Goal: Book appointment/travel/reservation

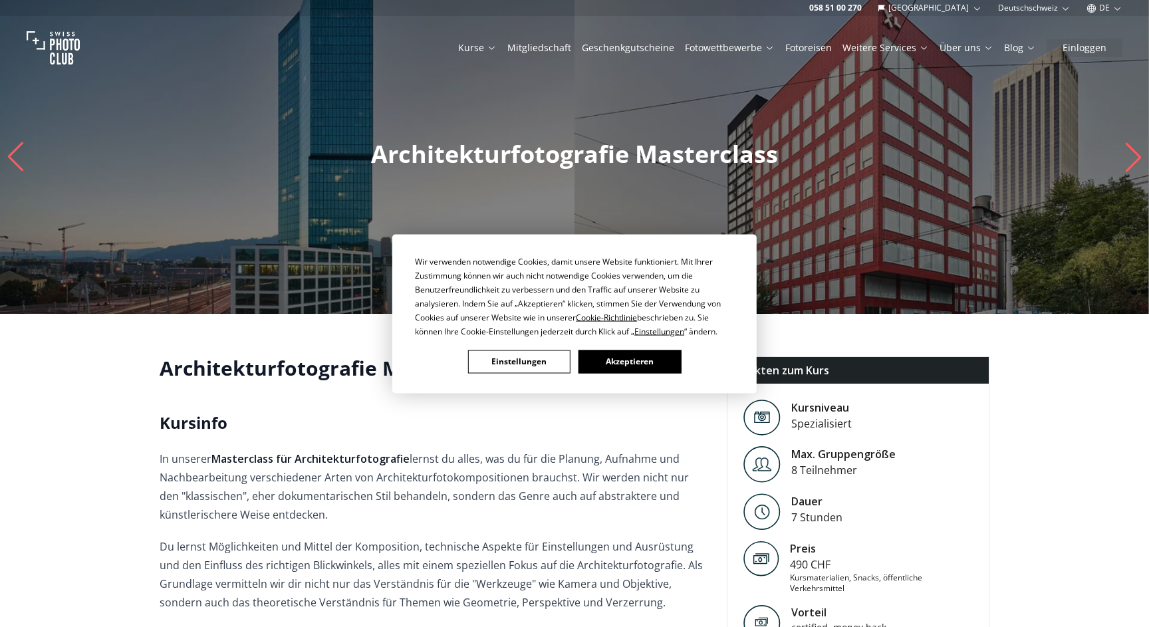
click at [604, 355] on button "Akzeptieren" at bounding box center [630, 361] width 102 height 23
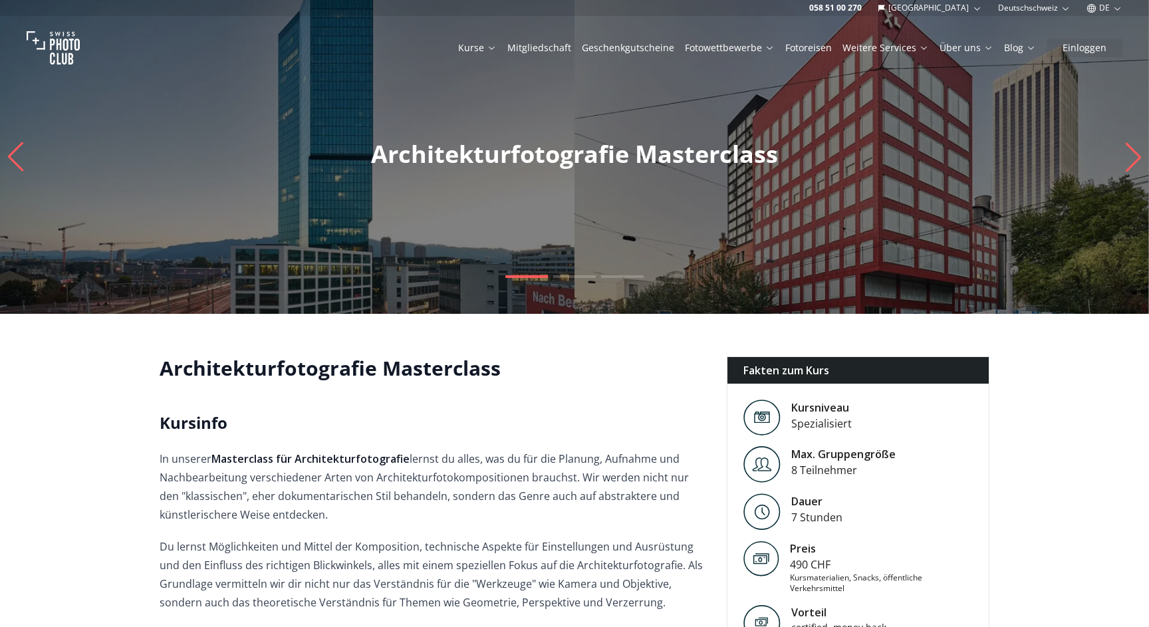
click at [1137, 146] on icon "Next slide" at bounding box center [1134, 156] width 18 height 29
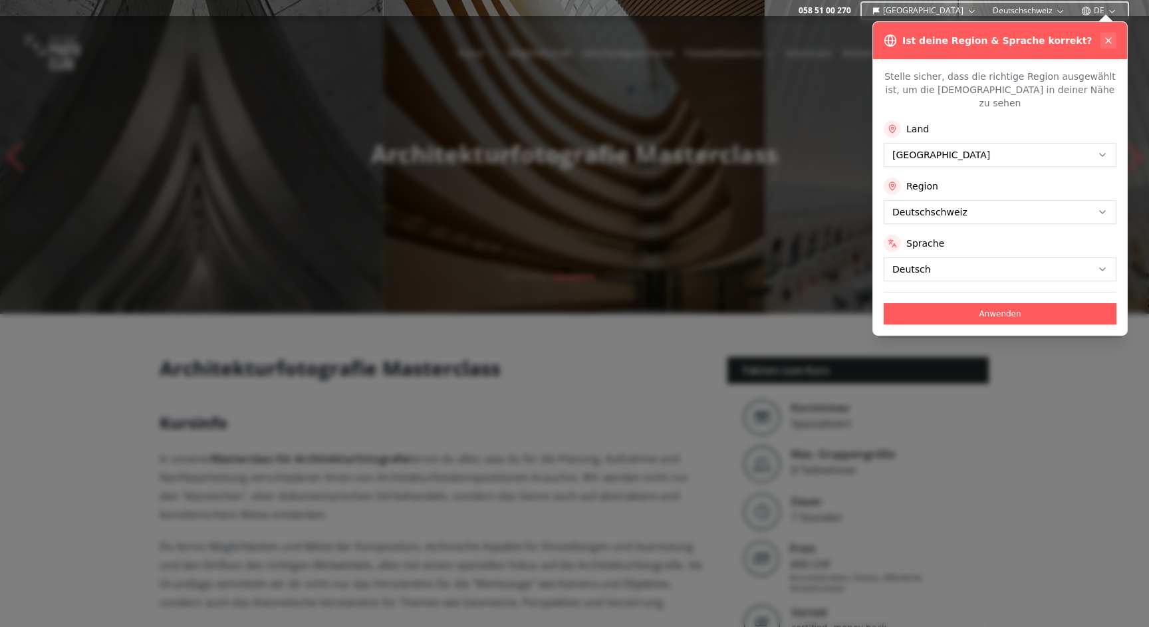
click at [1106, 37] on icon at bounding box center [1108, 40] width 11 height 11
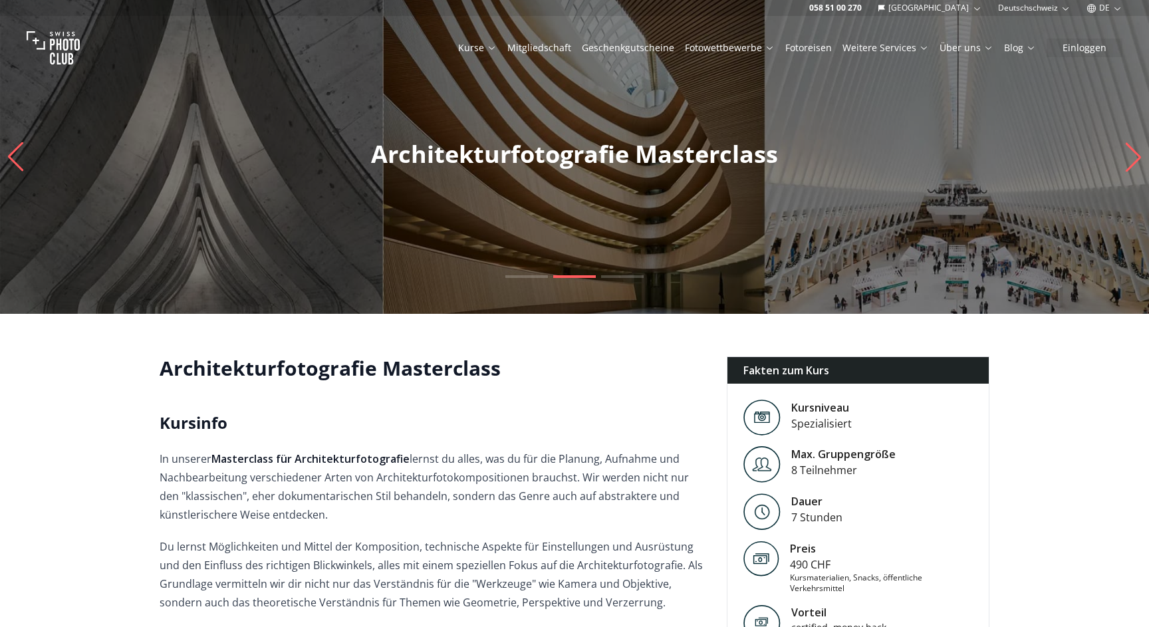
click at [1106, 37] on div "Kurse Mitgliedschaft Geschenkgutscheine Fotowettbewerbe Fotoreisen Weitere Serv…" at bounding box center [574, 48] width 1149 height 64
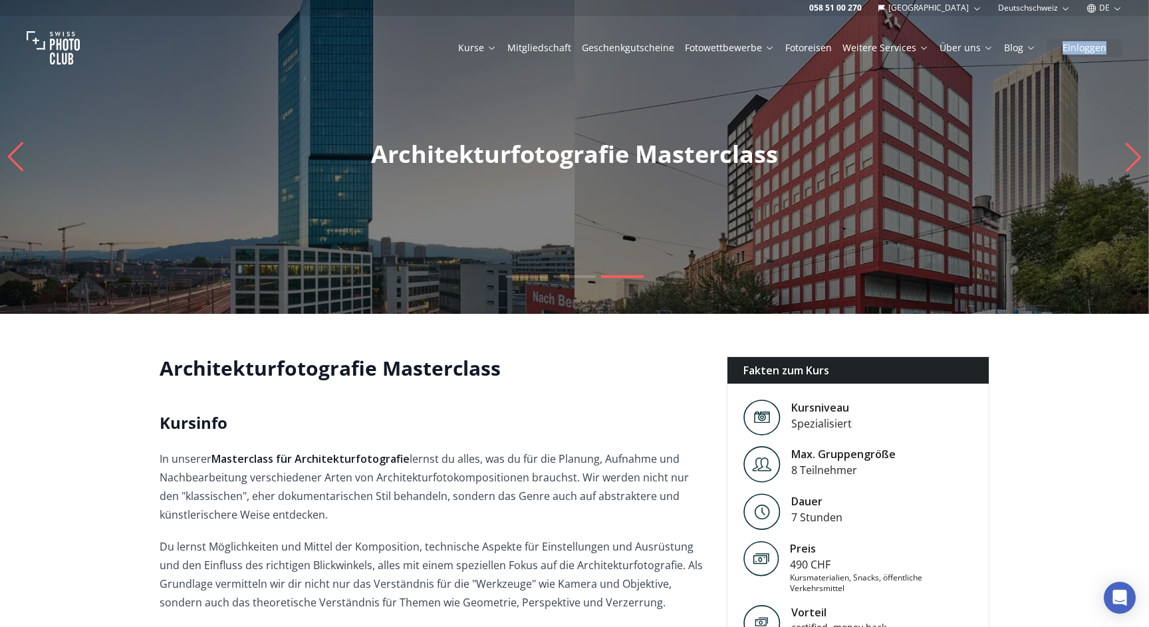
click at [1113, 158] on p "Architekturfotografie Masterclass" at bounding box center [574, 154] width 1149 height 27
click at [1125, 160] on icon "Next slide" at bounding box center [1134, 156] width 18 height 29
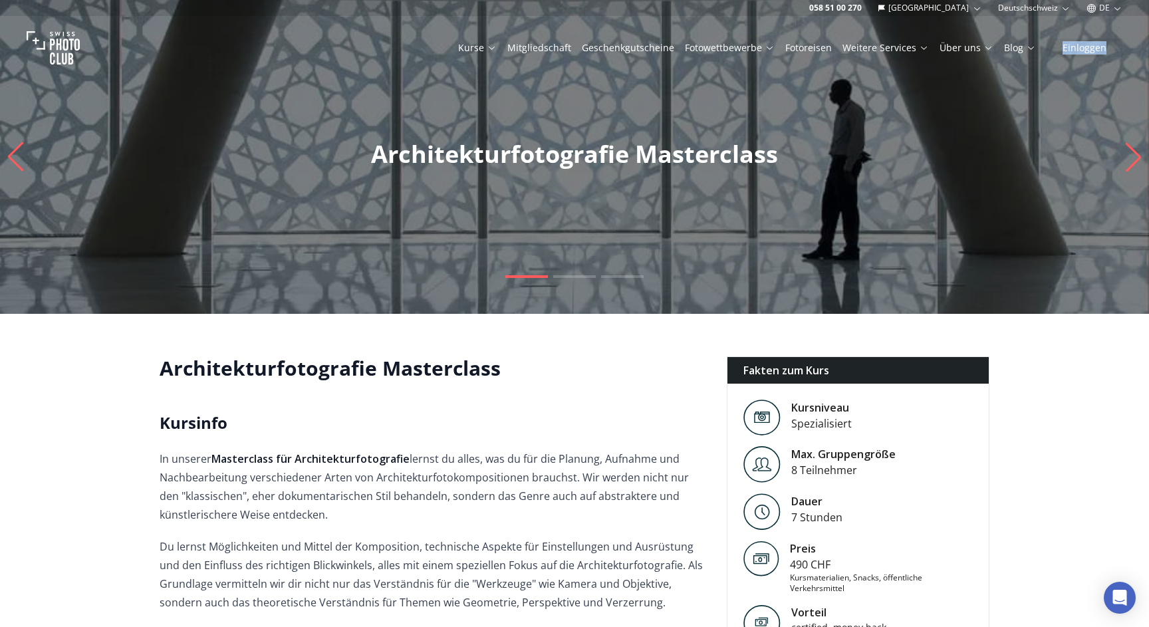
click at [1125, 160] on icon "Next slide" at bounding box center [1134, 156] width 18 height 29
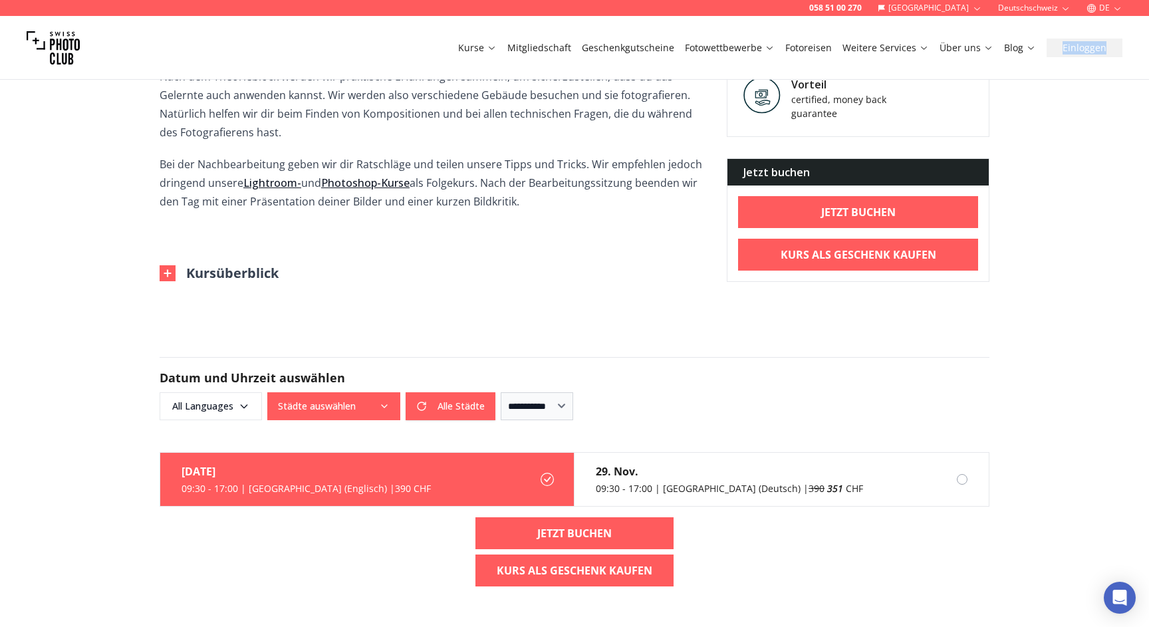
scroll to position [637, 0]
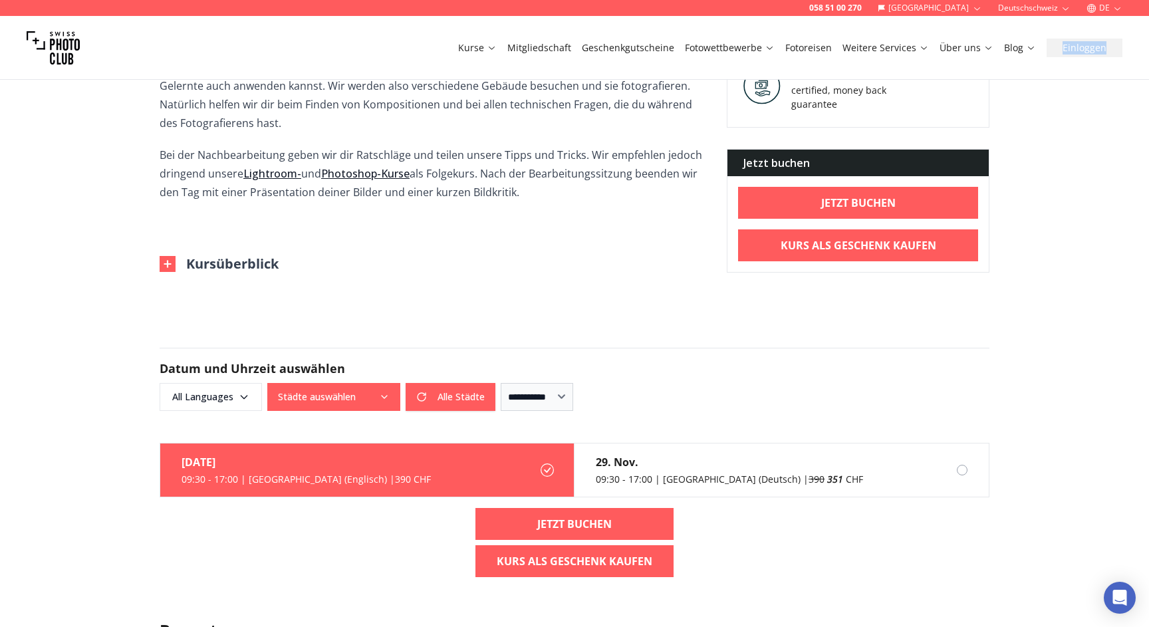
click at [206, 266] on button "Kursüberblick" at bounding box center [219, 264] width 119 height 19
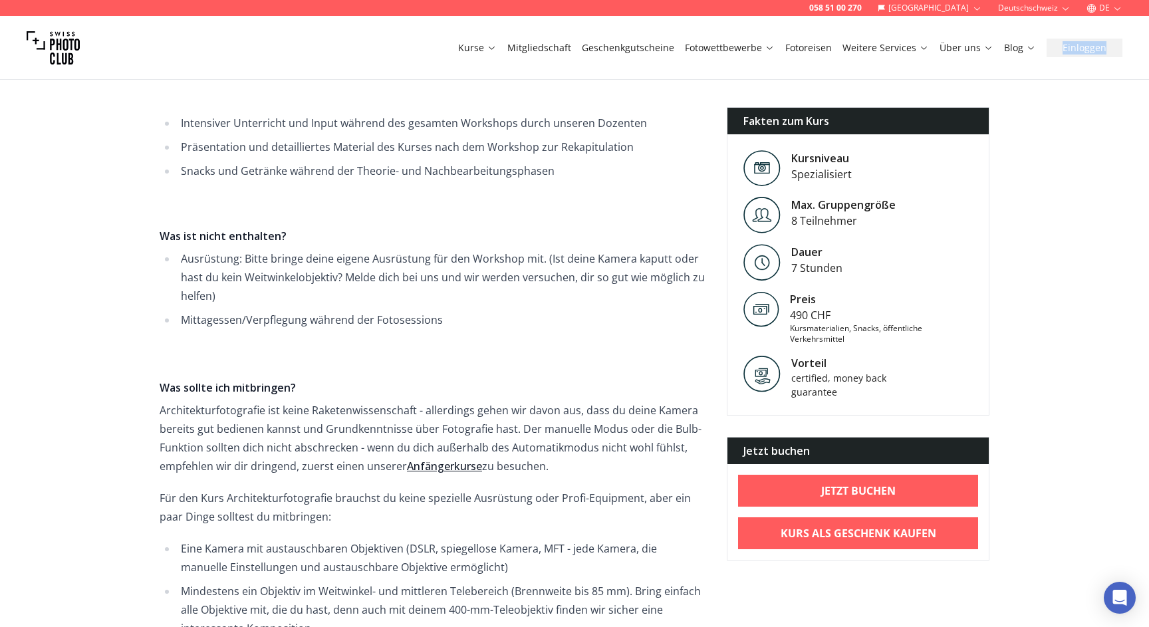
scroll to position [871, 0]
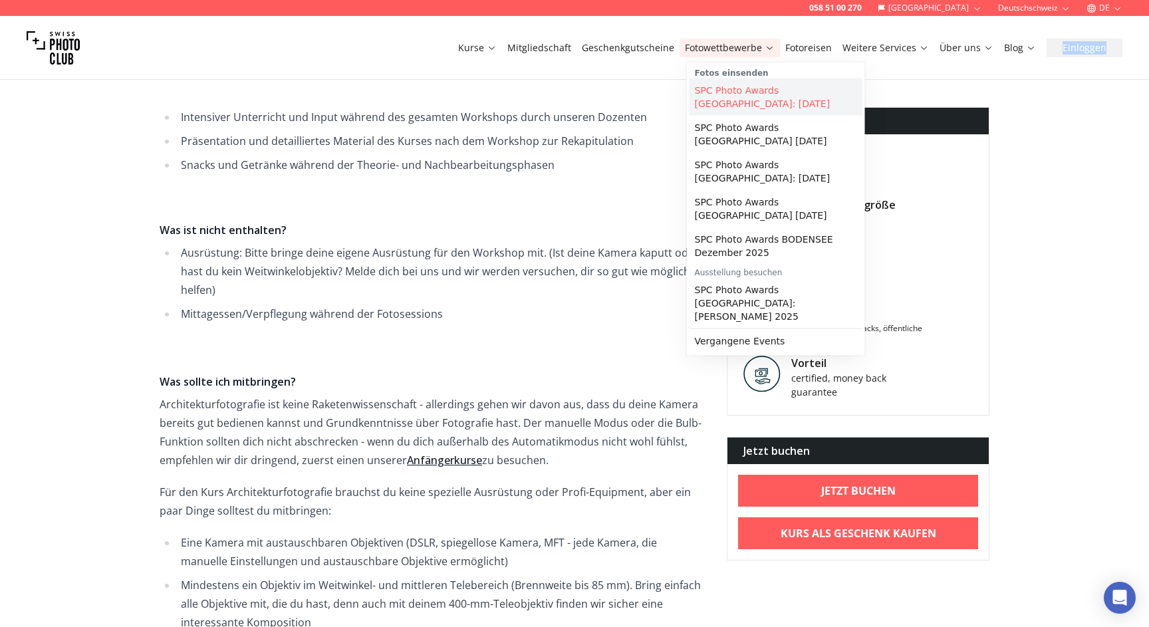
click at [757, 85] on link "SPC Photo Awards [GEOGRAPHIC_DATA]: [DATE]" at bounding box center [776, 96] width 173 height 37
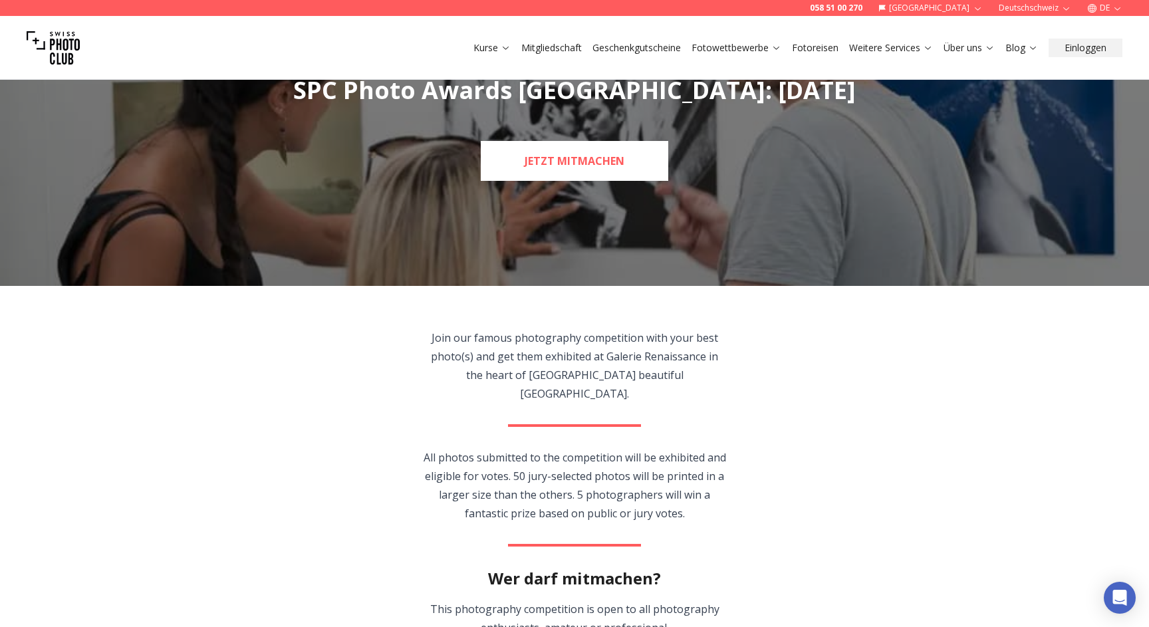
scroll to position [83, 0]
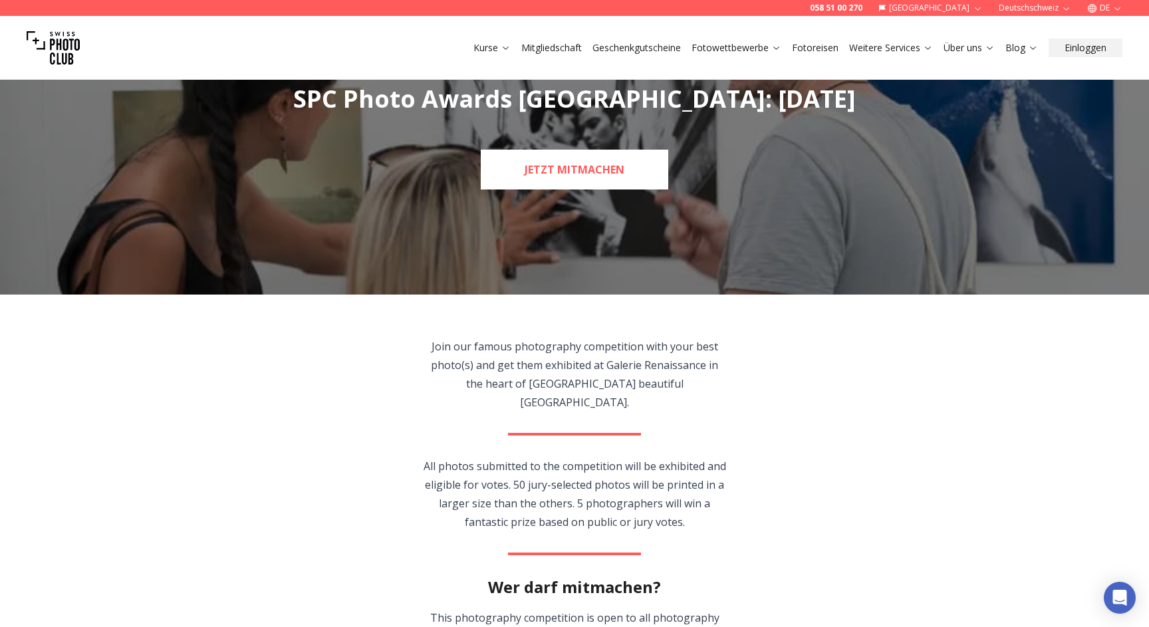
click at [626, 160] on link "JETZT MITMACHEN" at bounding box center [575, 170] width 188 height 40
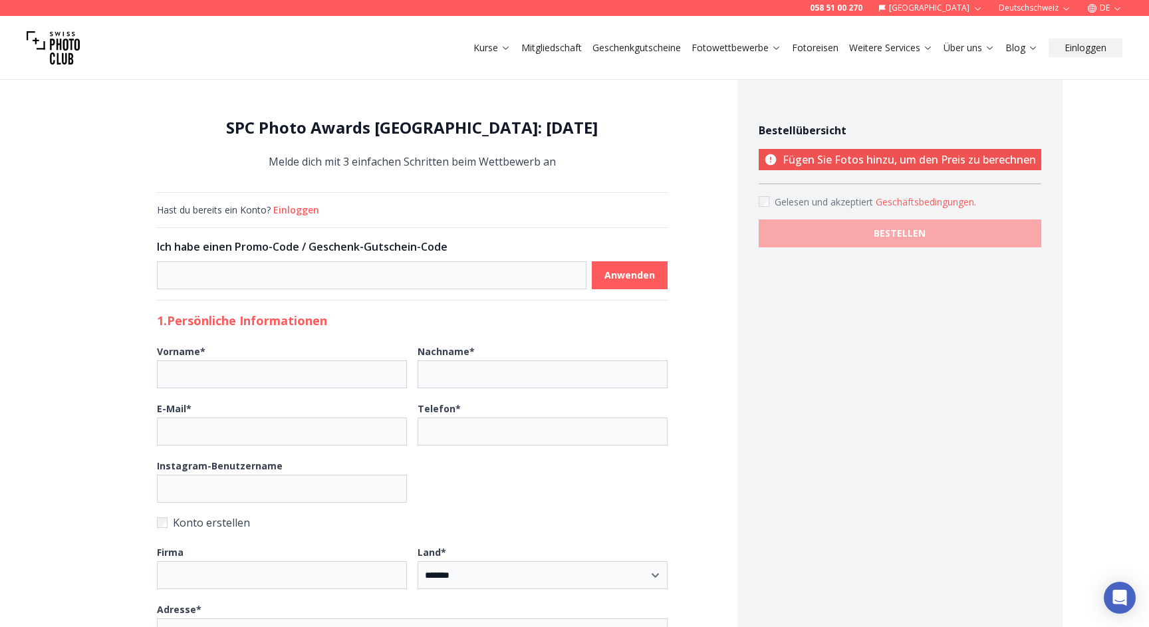
click at [809, 55] on button "Fotoreisen" at bounding box center [815, 48] width 57 height 19
click at [802, 46] on link "Fotoreisen" at bounding box center [815, 47] width 47 height 13
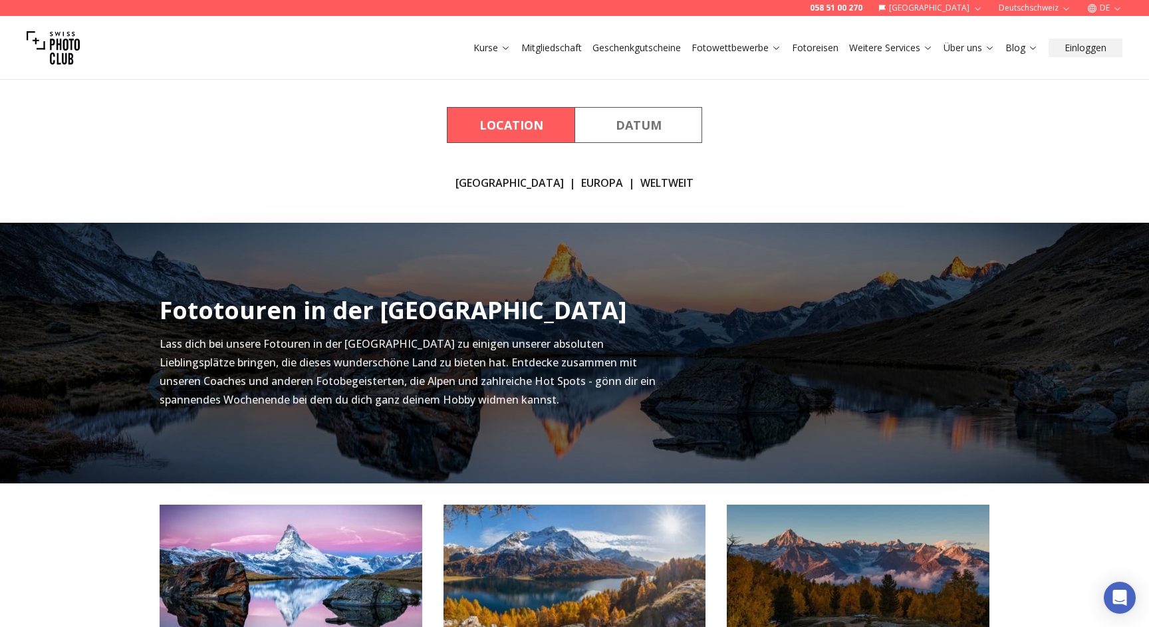
scroll to position [216, 0]
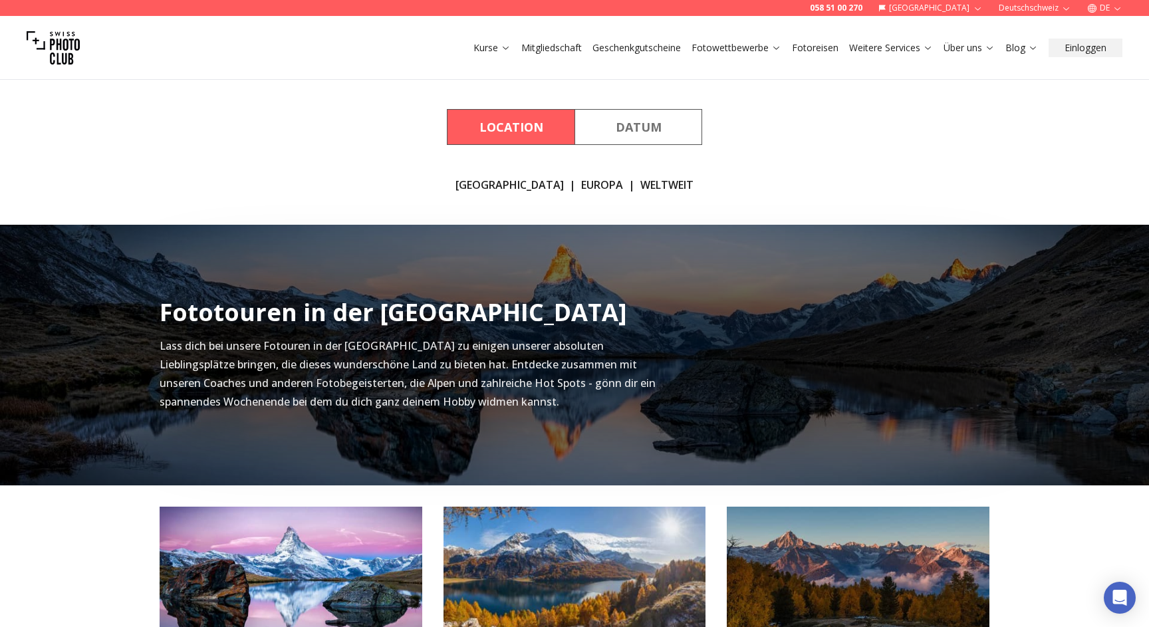
click at [641, 192] on link "WELTWEIT" at bounding box center [667, 185] width 53 height 16
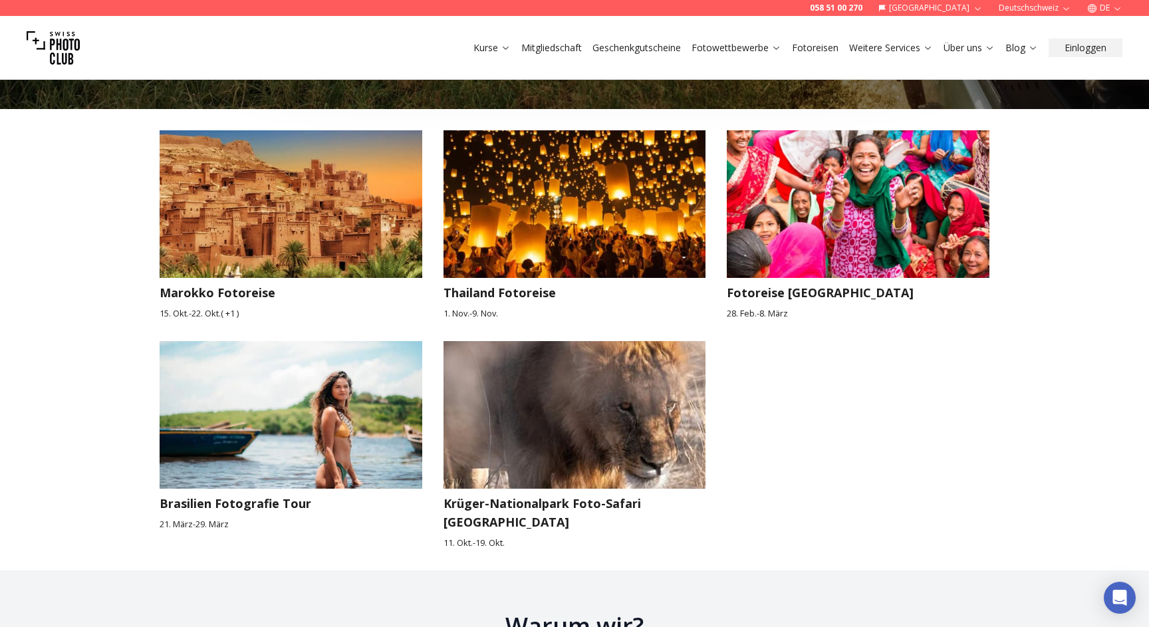
scroll to position [2116, 0]
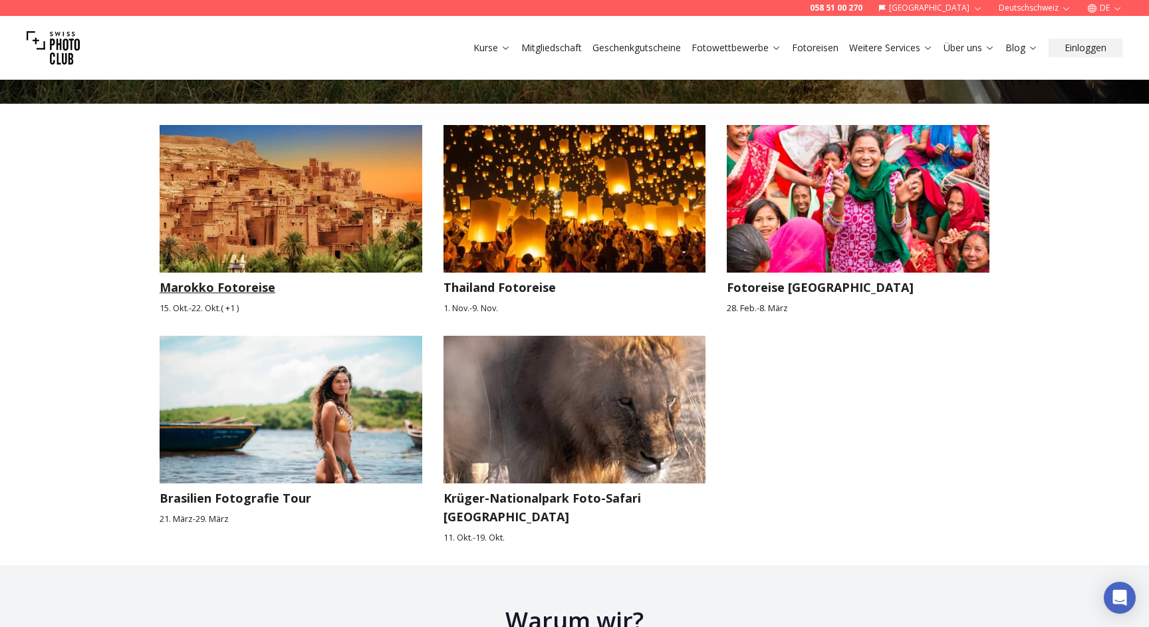
click at [254, 278] on h3 "Marokko Fotoreise" at bounding box center [291, 287] width 263 height 19
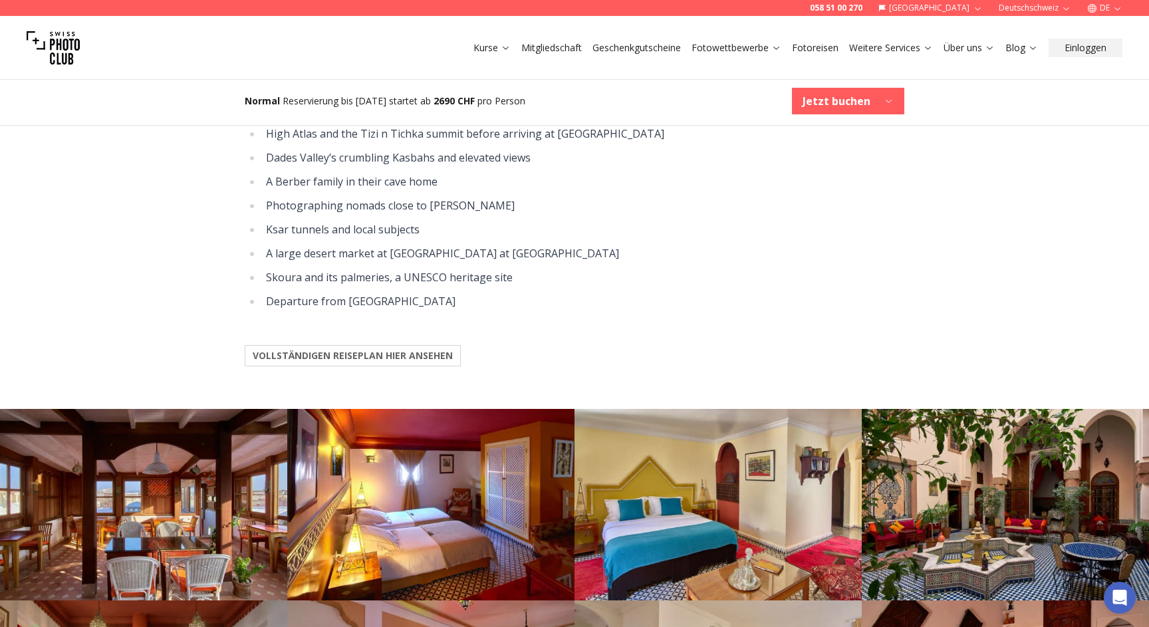
scroll to position [1581, 0]
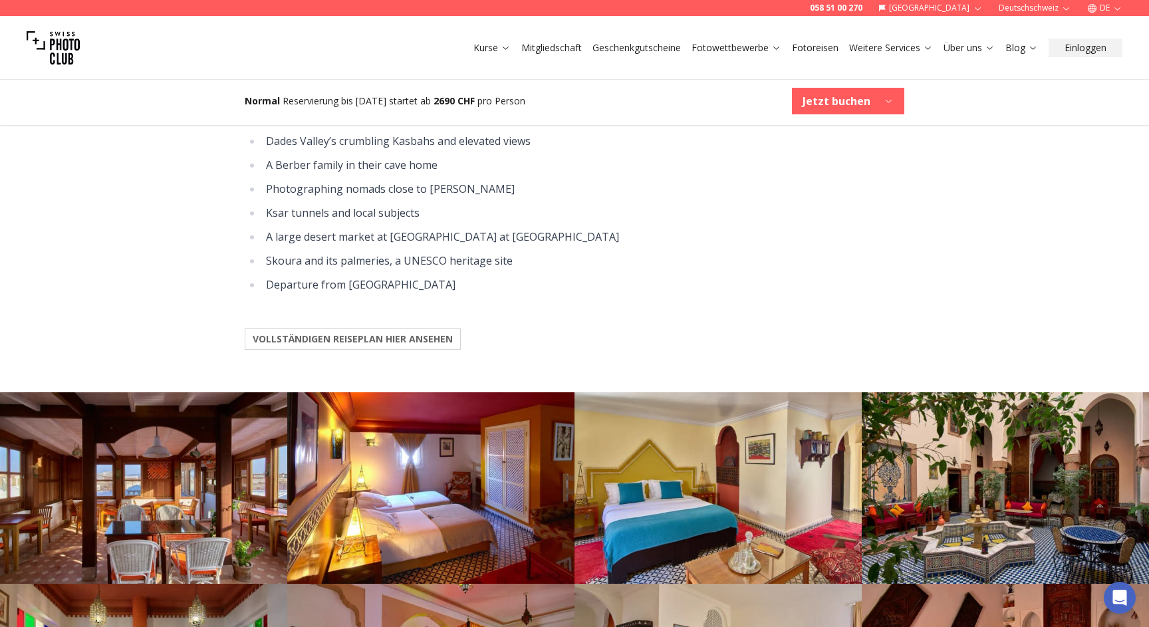
click at [293, 333] on b "VOLLSTÄNDIGEN REISEPLAN HIER ANSEHEN" at bounding box center [353, 339] width 200 height 13
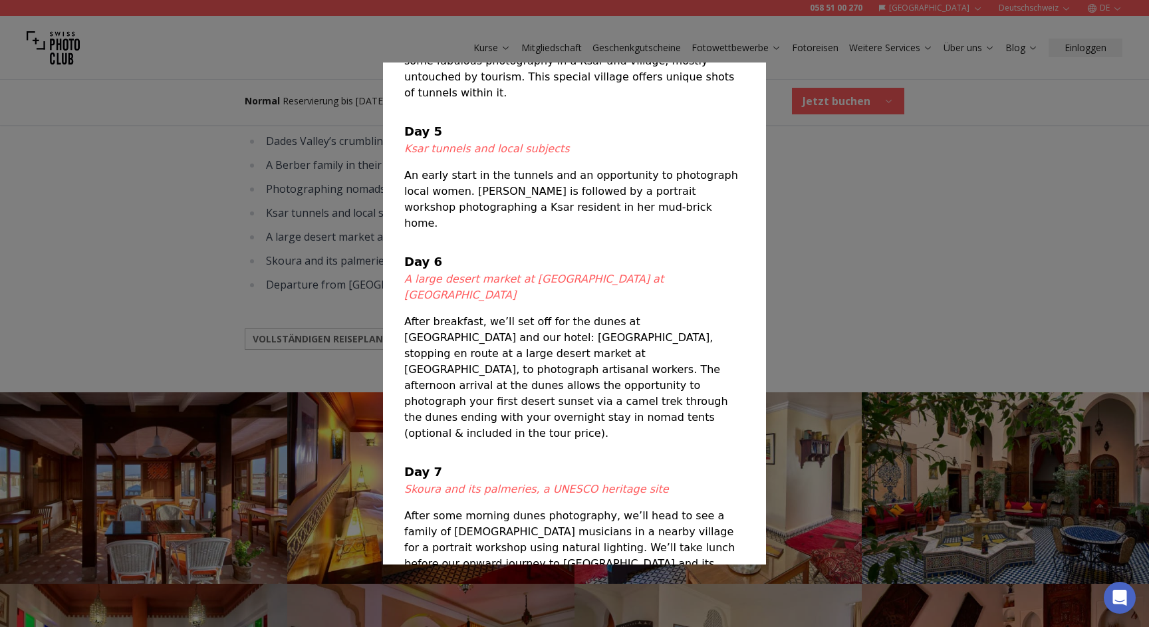
scroll to position [821, 0]
click at [799, 189] on div at bounding box center [574, 313] width 1149 height 627
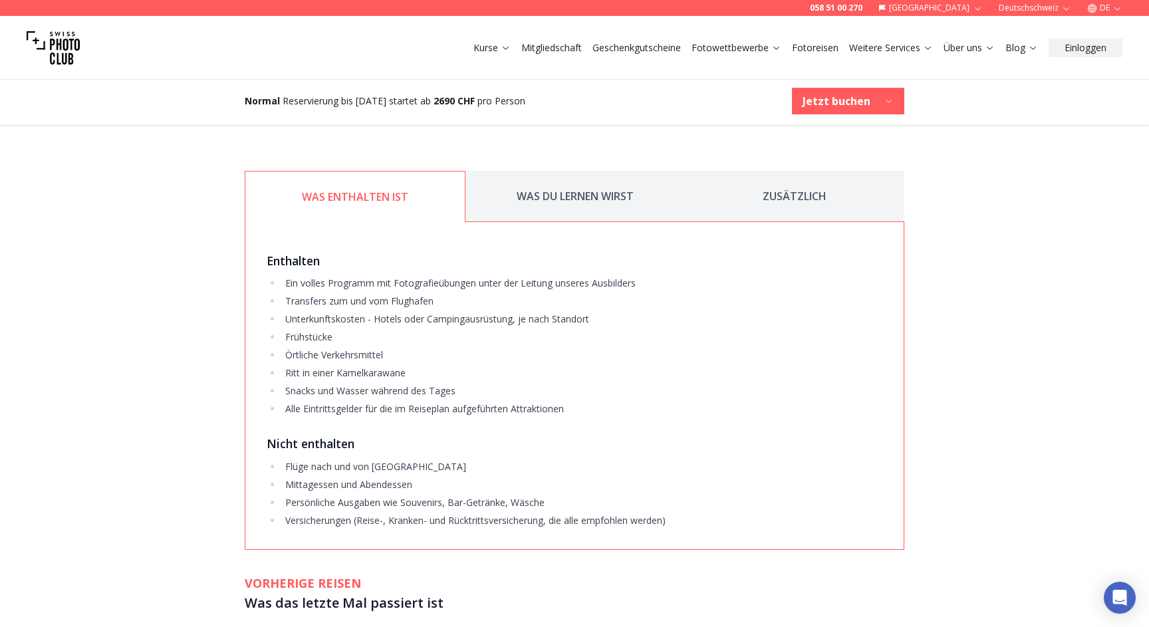
scroll to position [2349, 0]
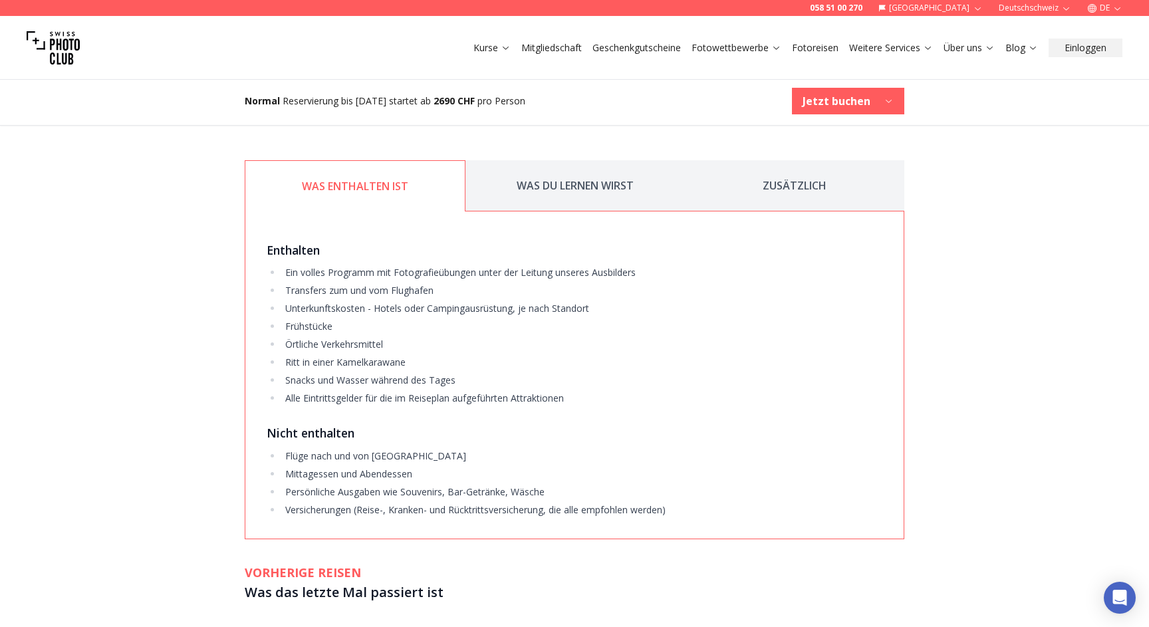
click at [611, 160] on button "WAS DU LERNEN WIRST" at bounding box center [575, 185] width 219 height 51
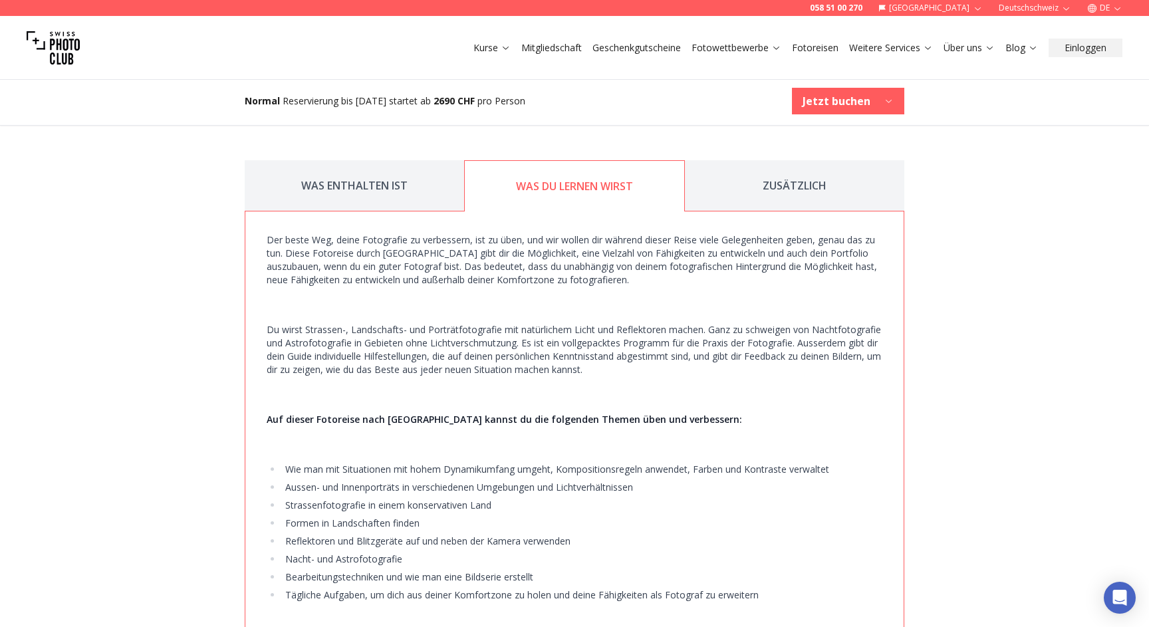
click at [716, 171] on button "ZUSÄTZLICH" at bounding box center [794, 185] width 219 height 51
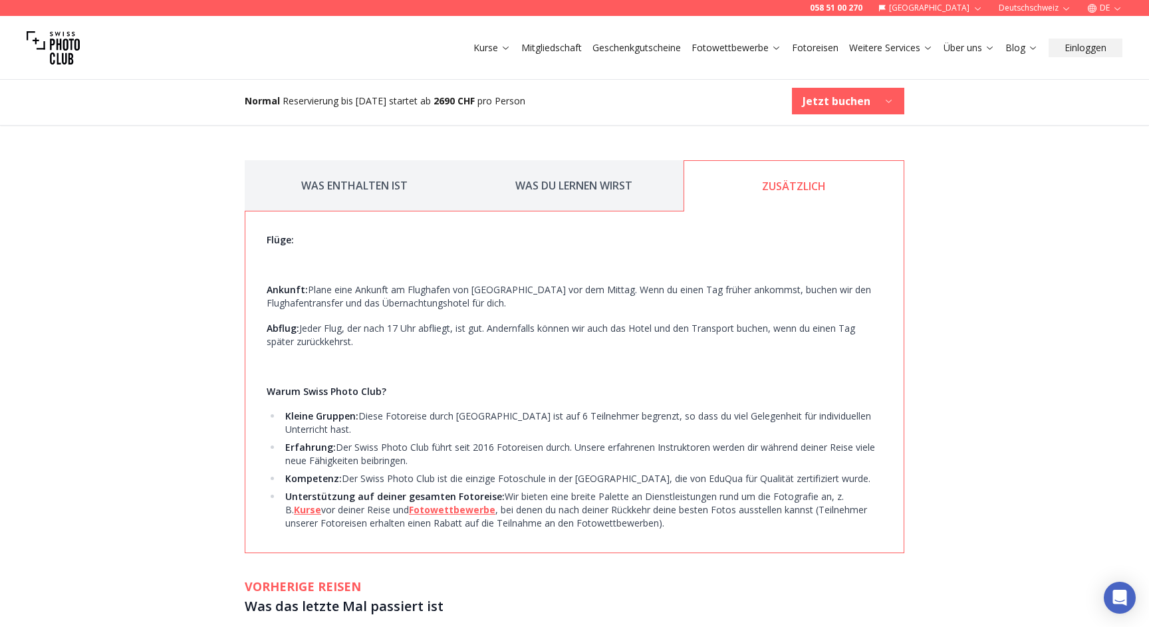
click at [806, 95] on b "Jetzt buchen" at bounding box center [837, 101] width 68 height 16
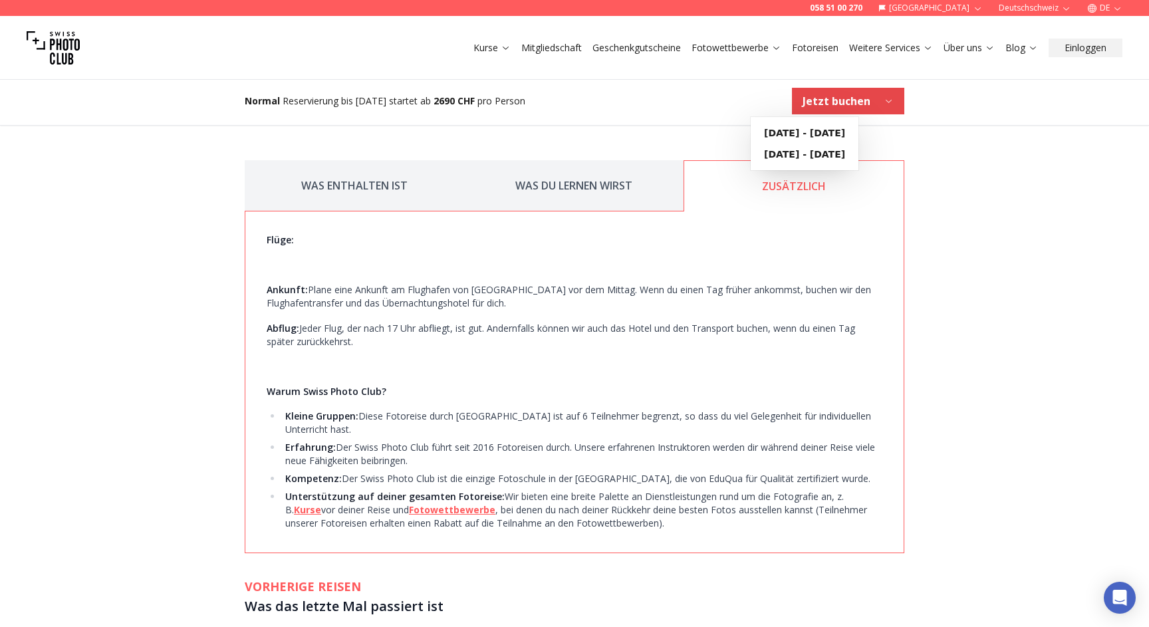
click at [632, 322] on p "Abflug: Jeder Flug, der nach 17 Uhr abfliegt, ist gut. Andernfalls können wir a…" at bounding box center [575, 335] width 616 height 27
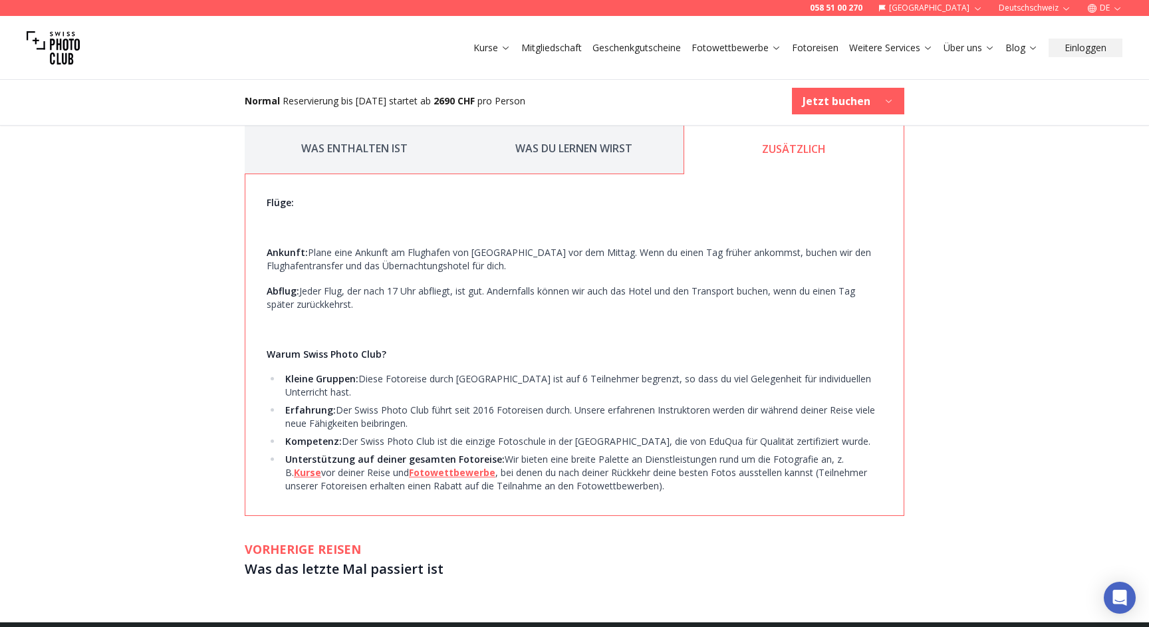
scroll to position [2388, 0]
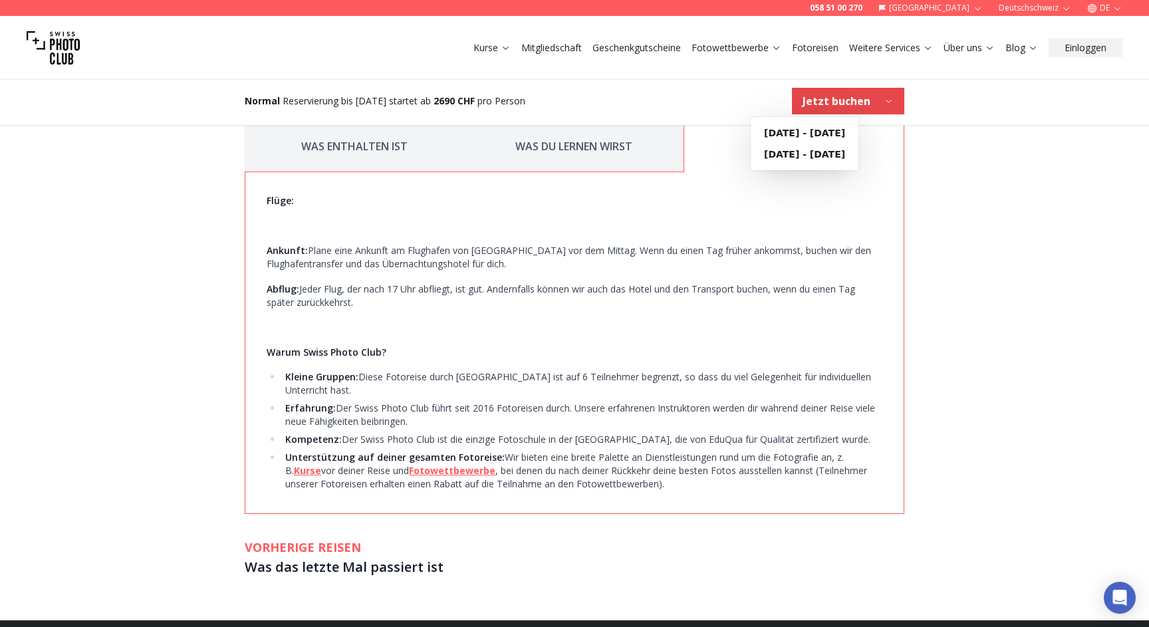
click at [833, 110] on button "Jetzt buchen" at bounding box center [848, 101] width 112 height 27
click at [830, 130] on b "[DATE] - [DATE]" at bounding box center [804, 132] width 81 height 13
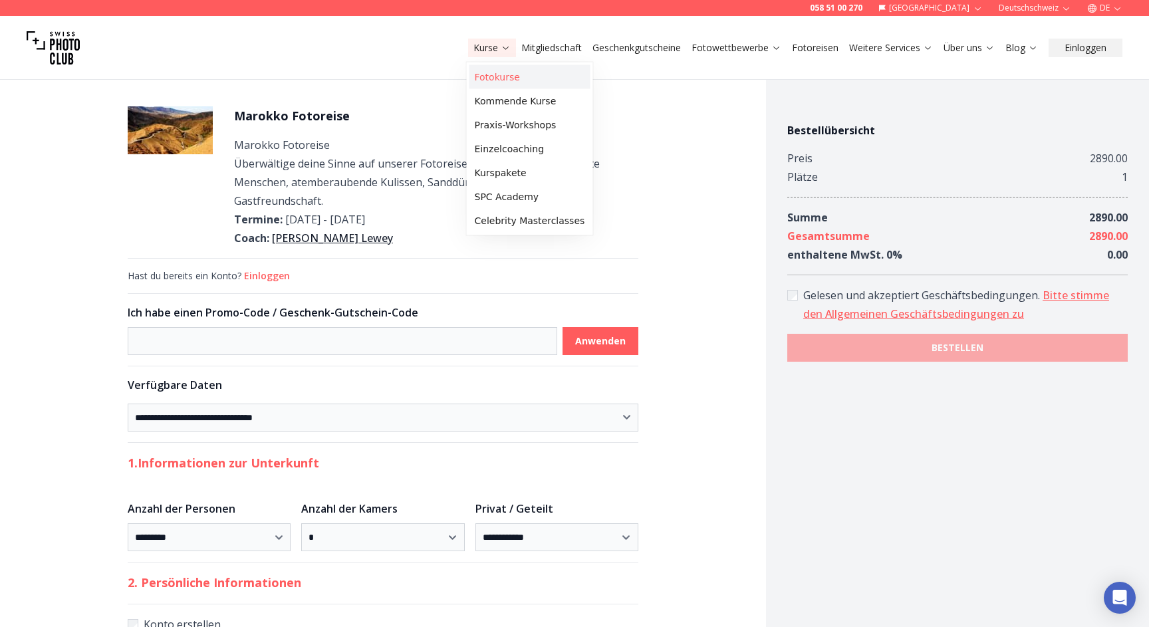
click at [503, 81] on link "Fotokurse" at bounding box center [530, 77] width 121 height 24
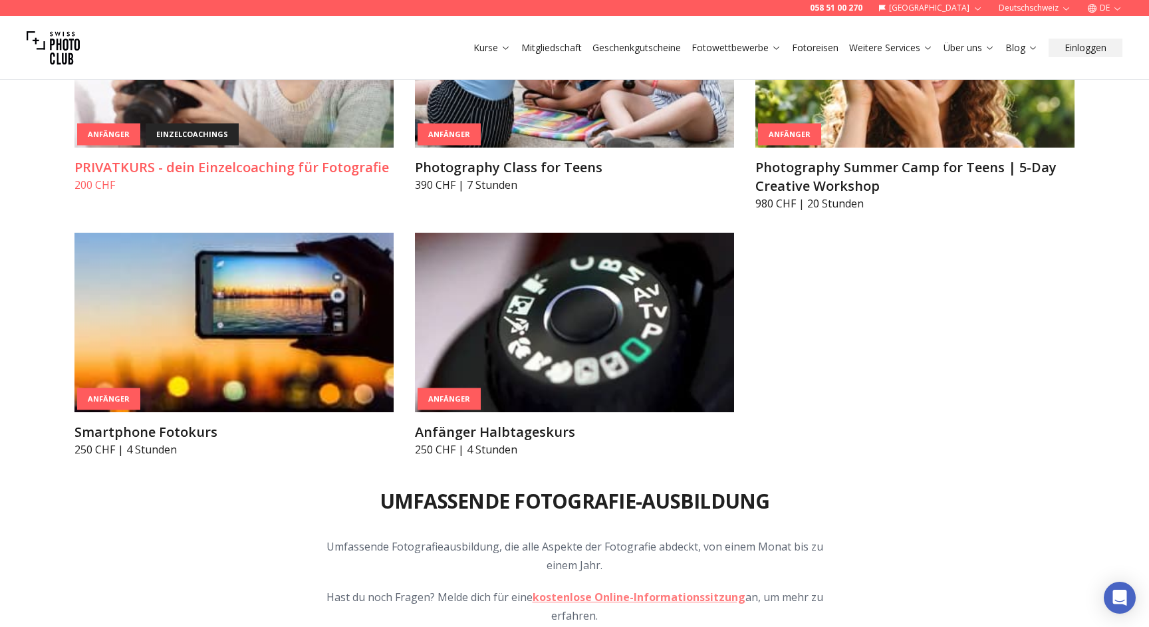
scroll to position [1109, 0]
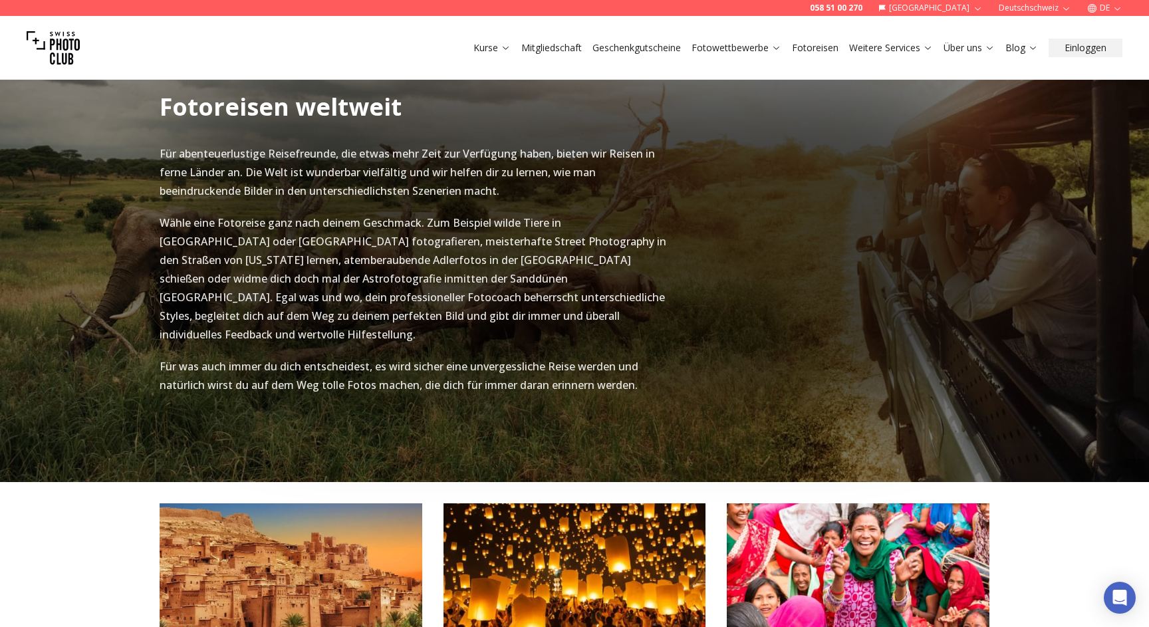
scroll to position [216, 0]
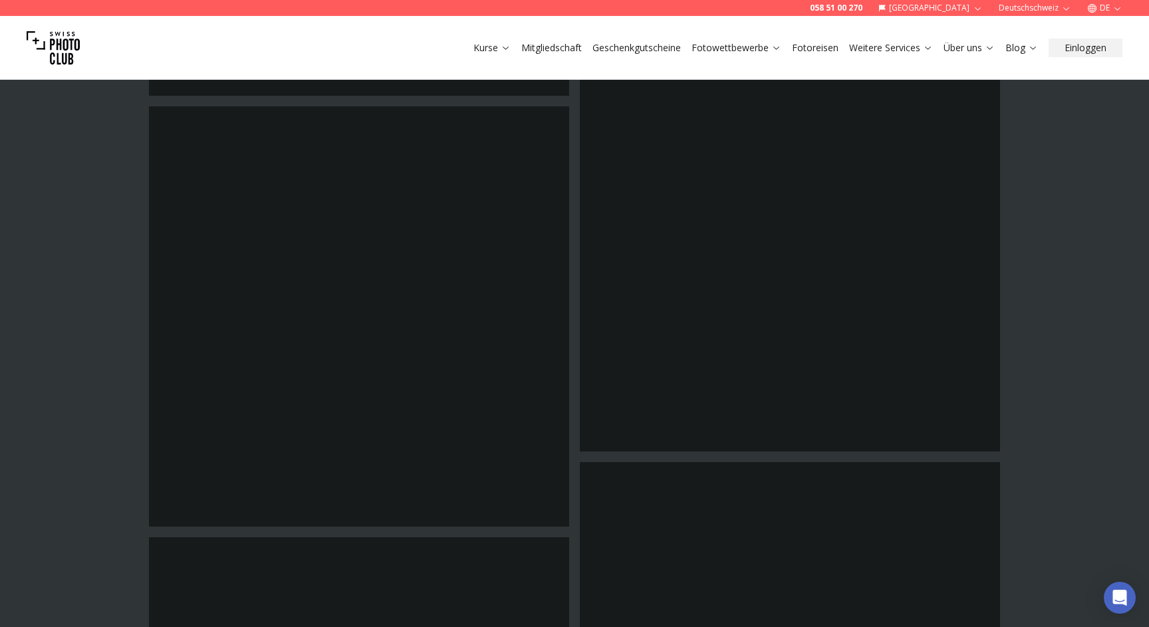
scroll to position [3469, 0]
